Goal: Find specific page/section

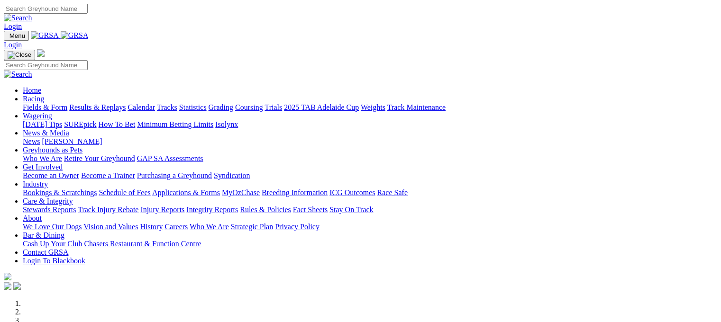
click at [40, 103] on link "Fields & Form" at bounding box center [45, 107] width 45 height 8
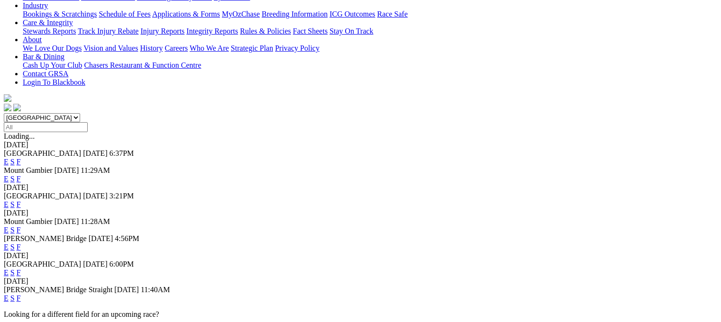
scroll to position [215, 0]
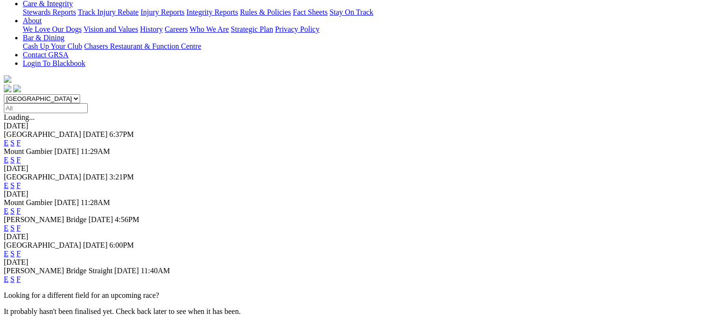
click at [21, 207] on link "F" at bounding box center [19, 211] width 4 height 8
